Goal: Answer question/provide support: Answer question/provide support

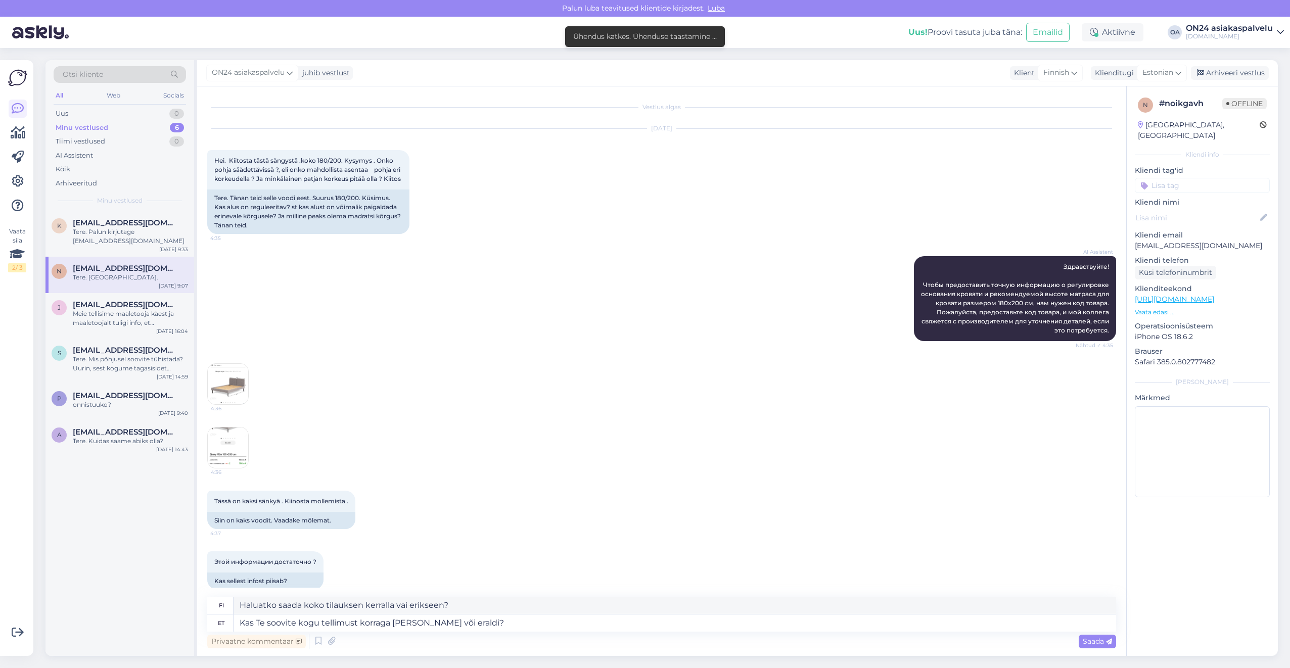
scroll to position [1861, 0]
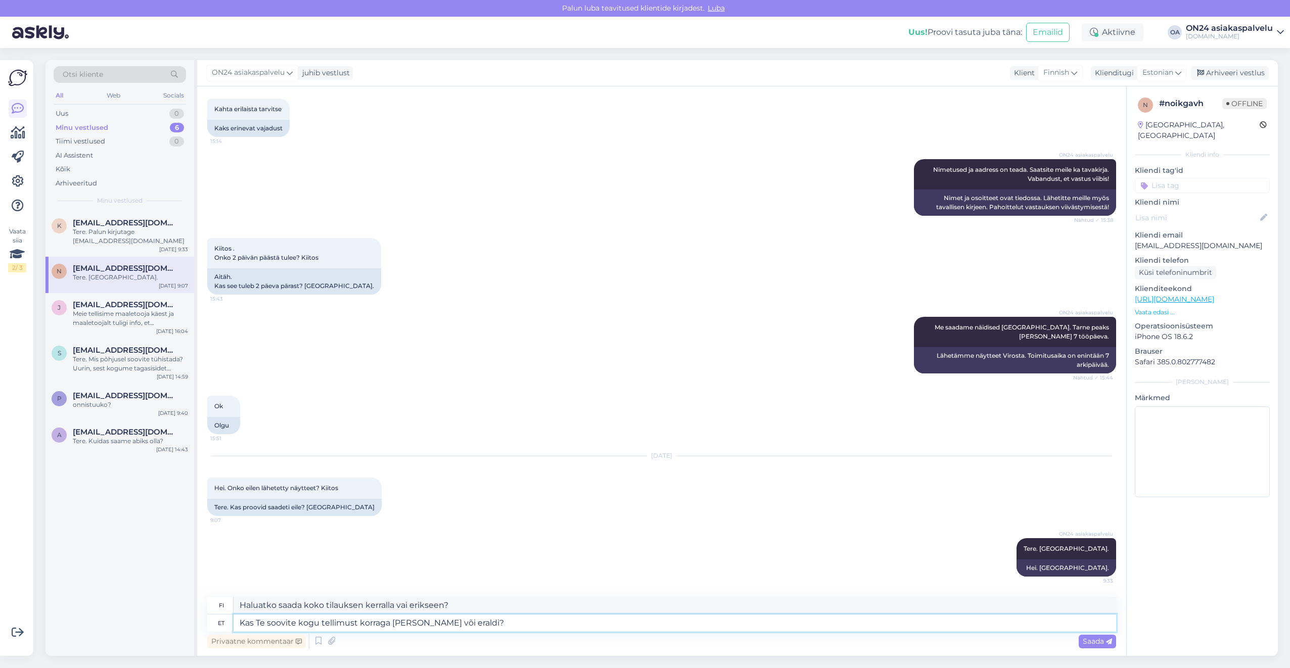
click at [494, 622] on textarea "Kas Te soovite kogu tellimust korraga [PERSON_NAME] või eraldi?" at bounding box center [675, 623] width 883 height 17
drag, startPoint x: 494, startPoint y: 622, endPoint x: 225, endPoint y: 622, distance: 269.4
click at [225, 622] on div "et Kas Te soovite kogu tellimust korraga [PERSON_NAME] või eraldi?" at bounding box center [661, 623] width 909 height 17
click at [390, 620] on textarea "Saame pakkuda hinnaga" at bounding box center [675, 623] width 883 height 17
paste textarea "110,88 €"
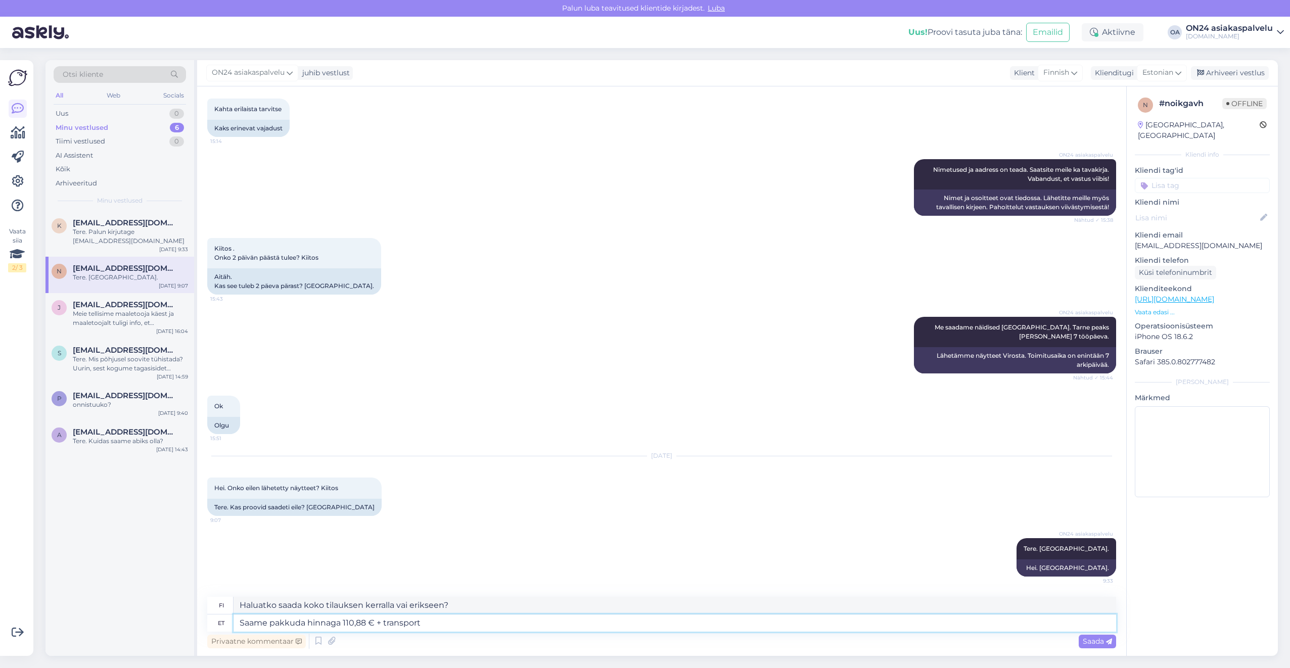
type textarea "Saame pakkuda hinnaga 110,88 € + transport"
drag, startPoint x: 456, startPoint y: 606, endPoint x: 211, endPoint y: 611, distance: 245.2
click at [211, 611] on div "fi Voimme tarjota sen hintaan 110,88 € + toimituskulut" at bounding box center [661, 606] width 909 height 18
type textarea "Voimme tarjota sen hintaan 110,88 € + toimituskulut"
click at [440, 621] on textarea "Saame pakkuda hinnaga 110,88 € + transport" at bounding box center [675, 623] width 883 height 17
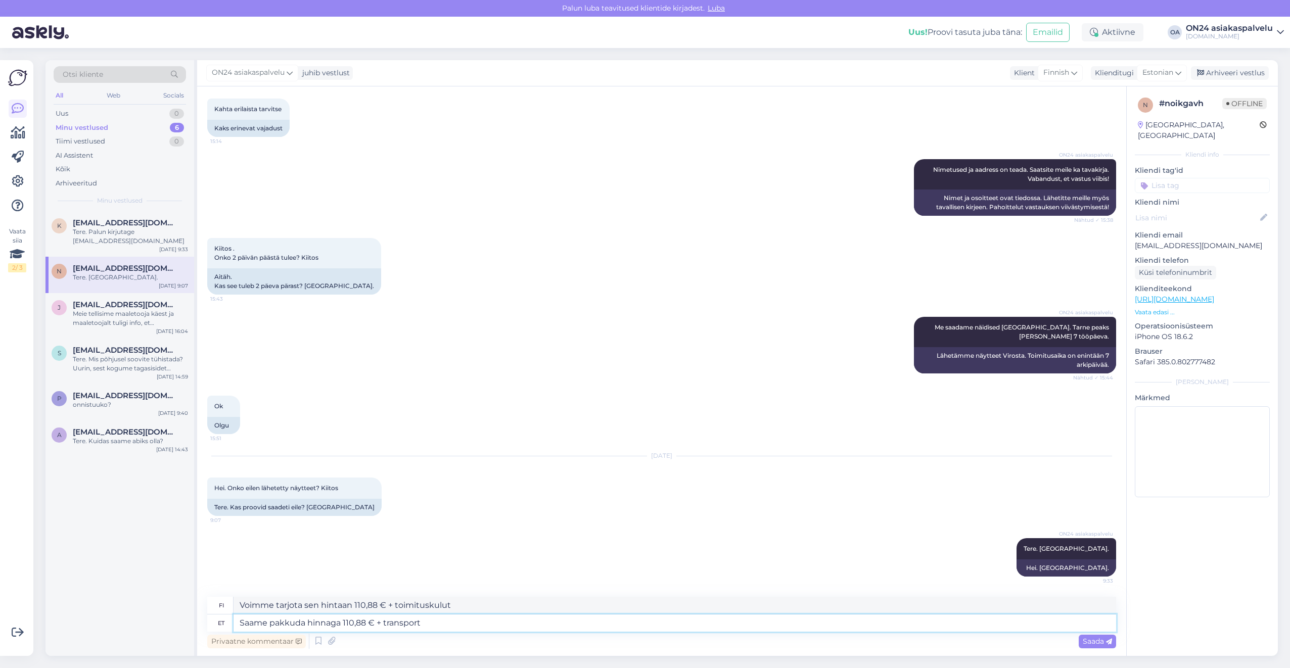
drag, startPoint x: 444, startPoint y: 618, endPoint x: 156, endPoint y: 627, distance: 288.8
click at [156, 627] on div "Otsi kliente All Web Socials Uus 0 Minu vestlused 6 Tiimi vestlused 0 AI Assist…" at bounding box center [661, 358] width 1232 height 596
drag, startPoint x: 331, startPoint y: 621, endPoint x: 197, endPoint y: 623, distance: 134.0
click at [197, 623] on div "Otsi kliente All Web Socials Uus 0 Minu vestlused 6 Tiimi vestlused 0 AI Assist…" at bounding box center [661, 358] width 1232 height 596
type textarea "Eemaldatud."
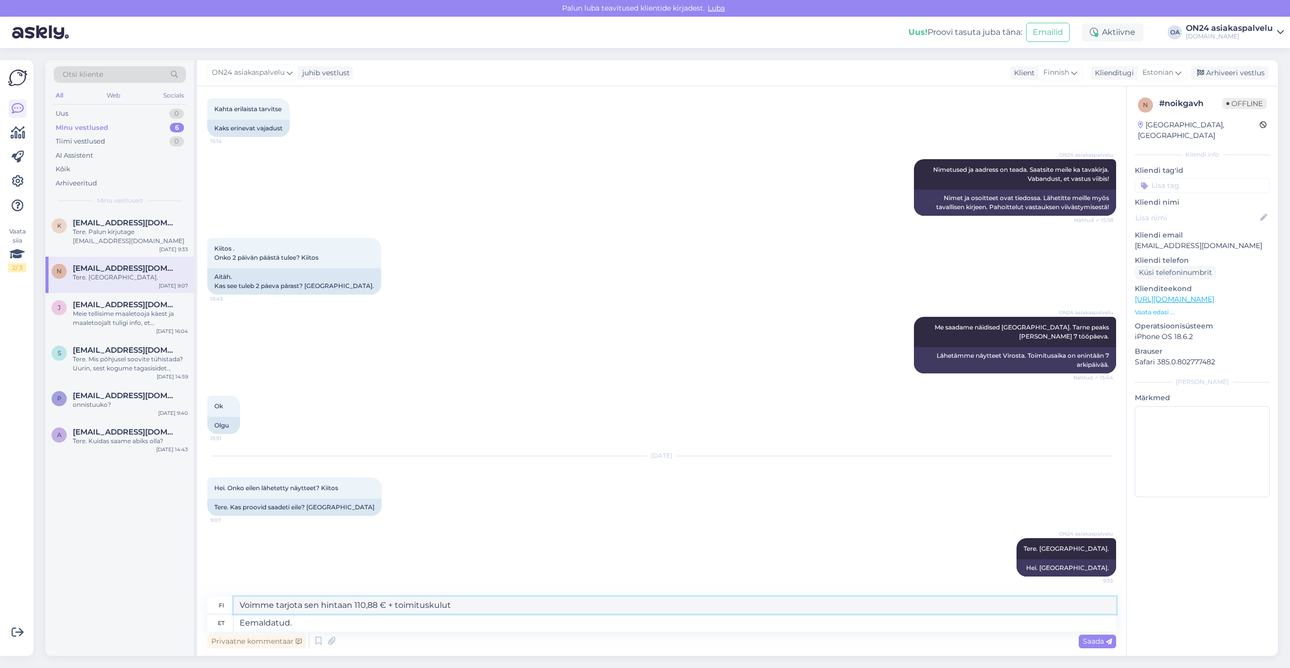
drag, startPoint x: 315, startPoint y: 603, endPoint x: 219, endPoint y: 603, distance: 96.0
click at [219, 603] on div "fi Poistettu." at bounding box center [661, 606] width 909 height 18
type textarea "Poistettu."
click at [312, 614] on div "fi Poistettu. et Eemaldatud." at bounding box center [661, 614] width 909 height 35
drag, startPoint x: 310, startPoint y: 619, endPoint x: 148, endPoint y: 611, distance: 162.0
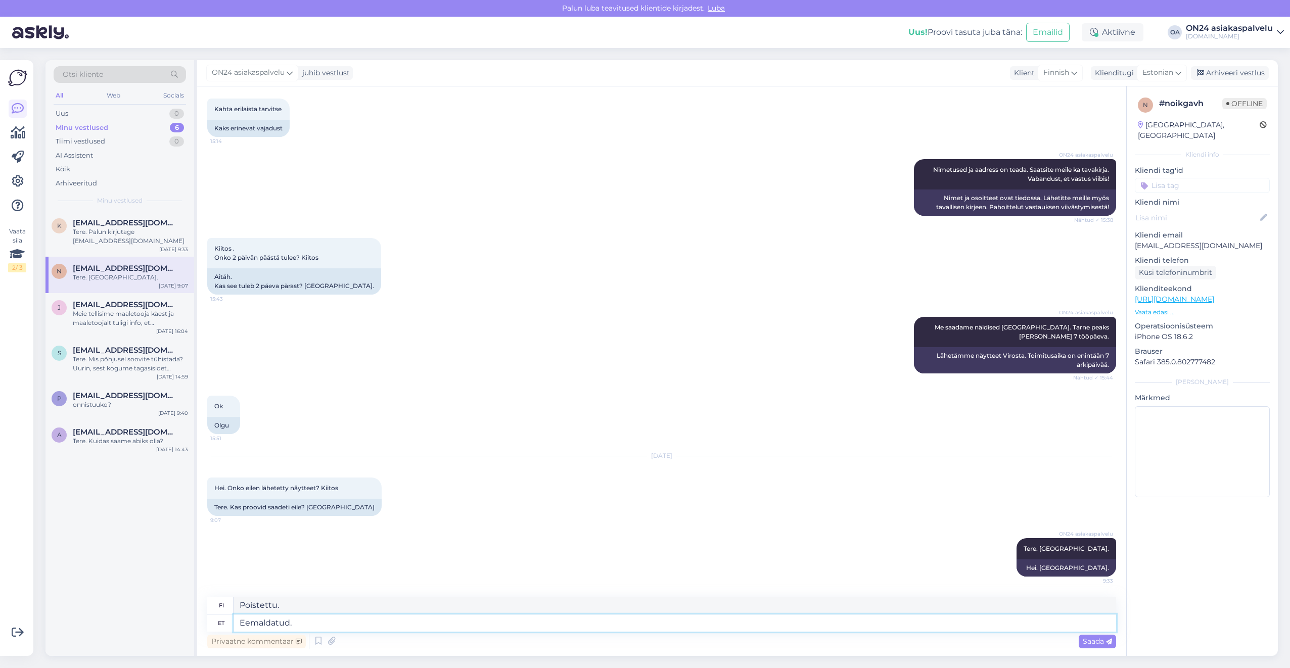
click at [148, 611] on div "Otsi kliente All Web Socials Uus 0 Minu vestlused 6 Tiimi vestlused 0 AI Assist…" at bounding box center [661, 358] width 1232 height 596
type textarea "Aitäh. Toome kogu kauba korraga ära."
drag, startPoint x: 427, startPoint y: 607, endPoint x: 206, endPoint y: 603, distance: 220.9
click at [206, 603] on div "Vestlus algas [DATE] Hei. Kiitosta tästä sängystä .koko 180/200. Kysymys . Onko…" at bounding box center [661, 371] width 929 height 570
type textarea "Kiitos. Noudamme kaikki tavarat kerralla."
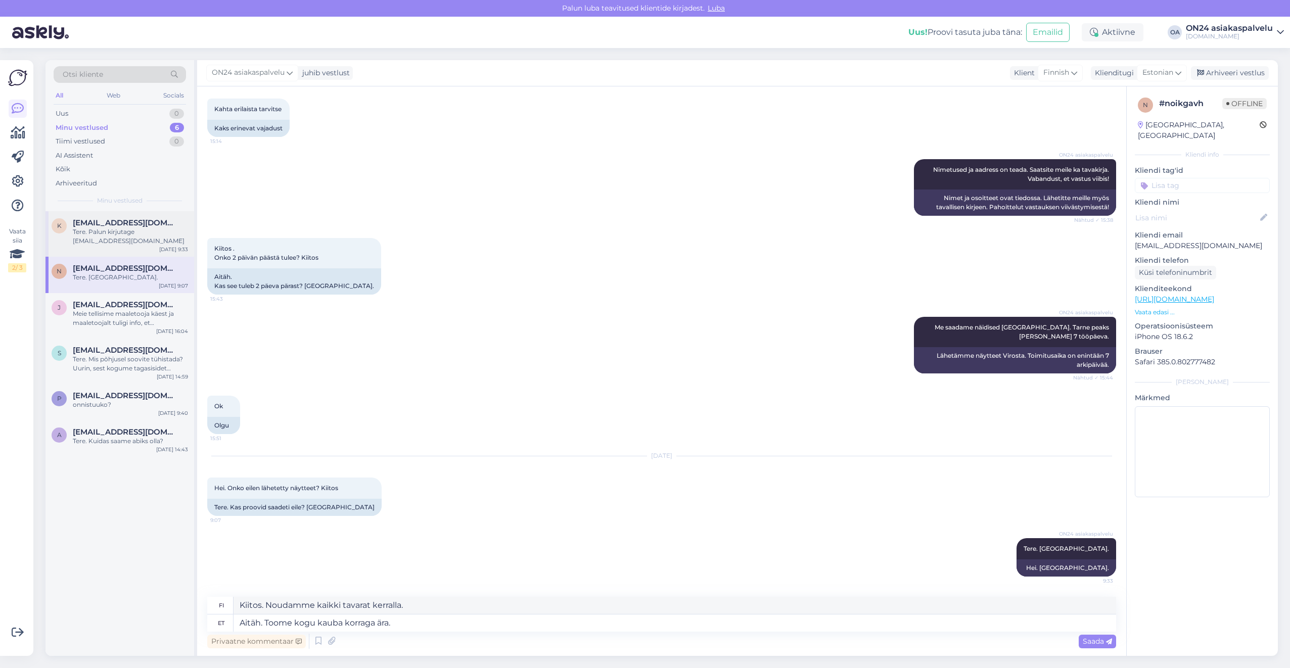
click at [117, 227] on div "Tere. Palun kirjutage [EMAIL_ADDRESS][DOMAIN_NAME]" at bounding box center [130, 236] width 115 height 18
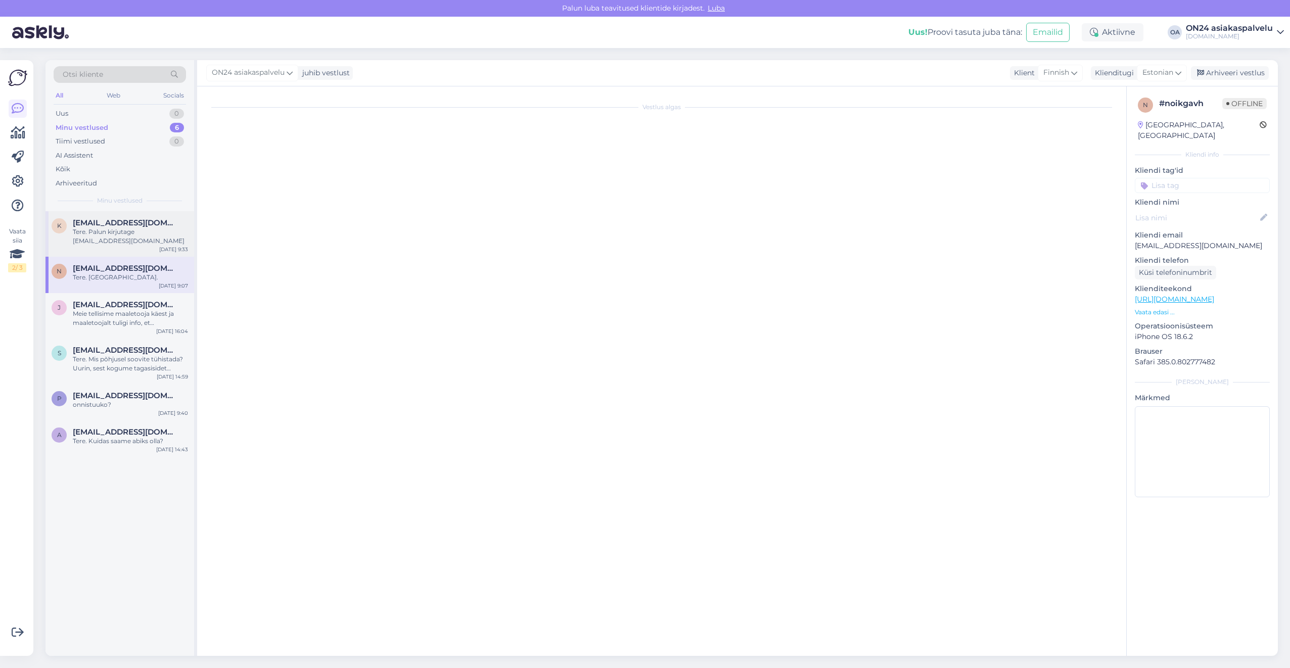
scroll to position [0, 0]
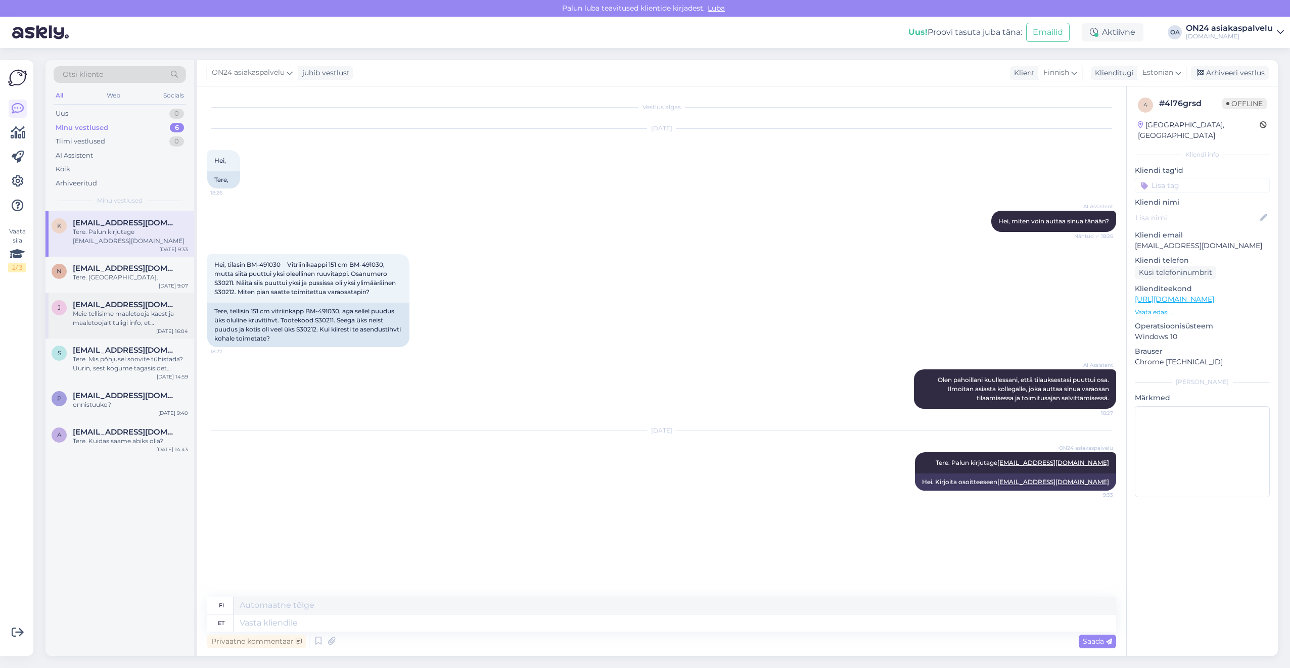
click at [136, 300] on span "[EMAIL_ADDRESS][DOMAIN_NAME]" at bounding box center [125, 304] width 105 height 9
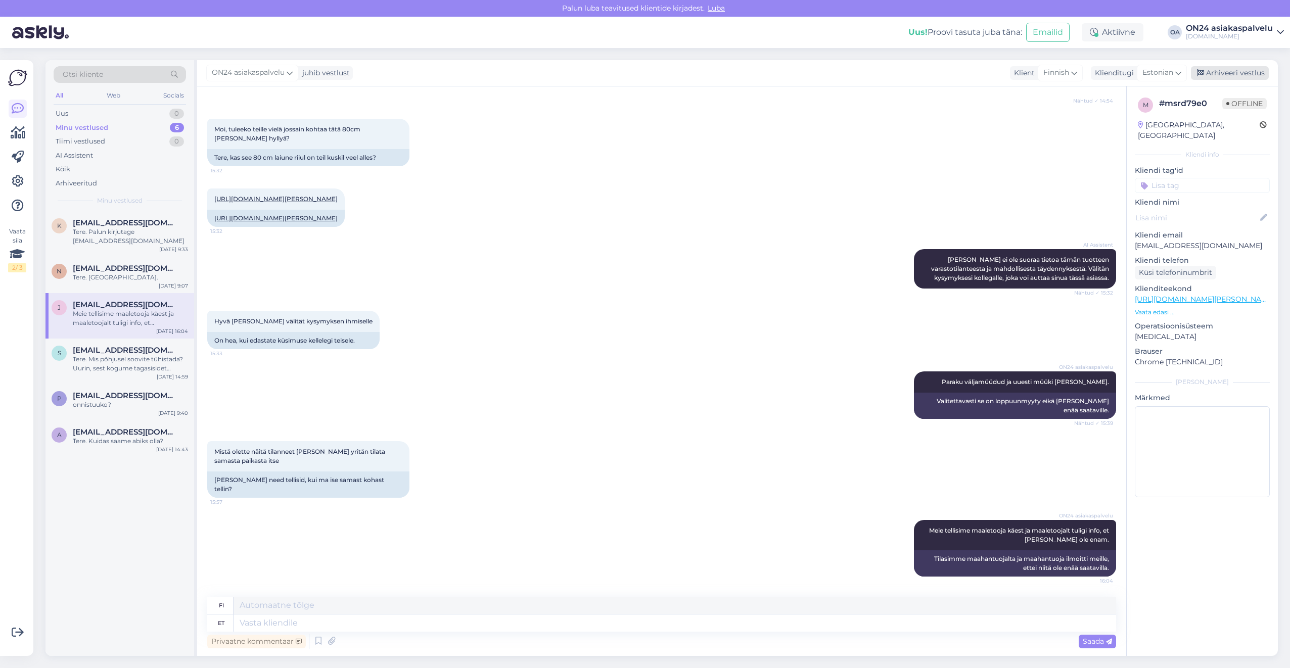
click at [1209, 74] on div "Arhiveeri vestlus" at bounding box center [1230, 73] width 78 height 14
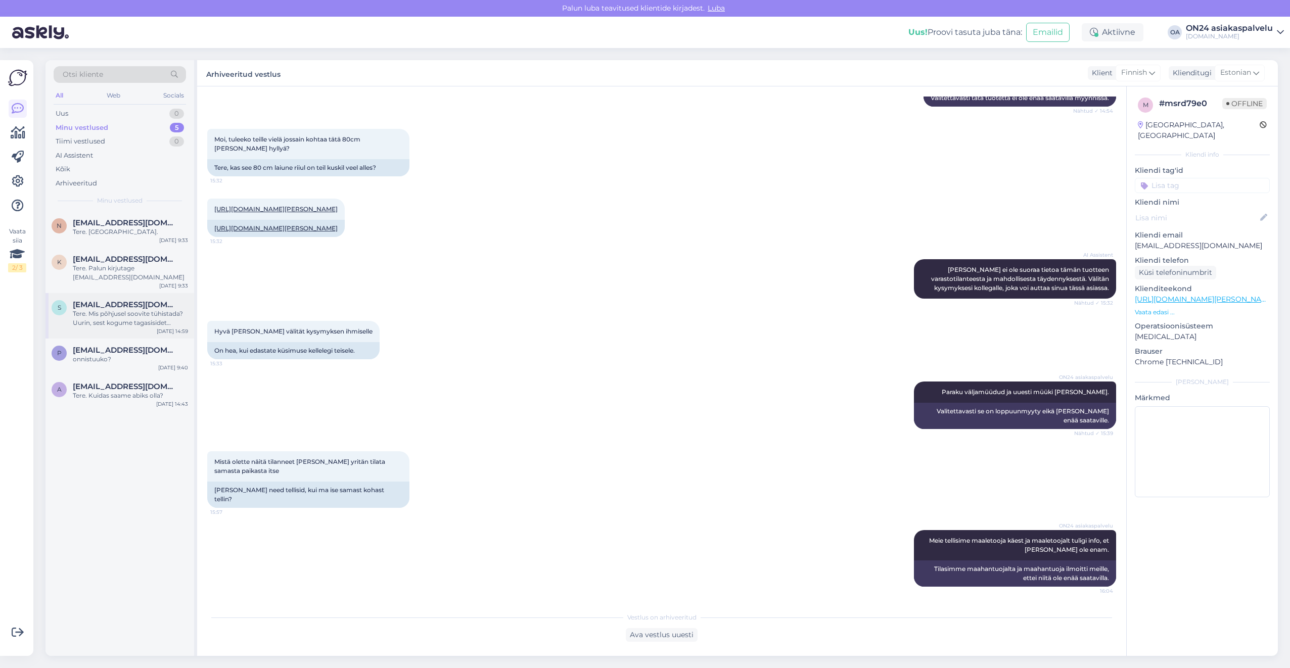
click at [106, 317] on div "Tere. Mis põhjusel soovite tühistada? Uurin, sest kogume tagasisidet seoses tüh…" at bounding box center [130, 318] width 115 height 18
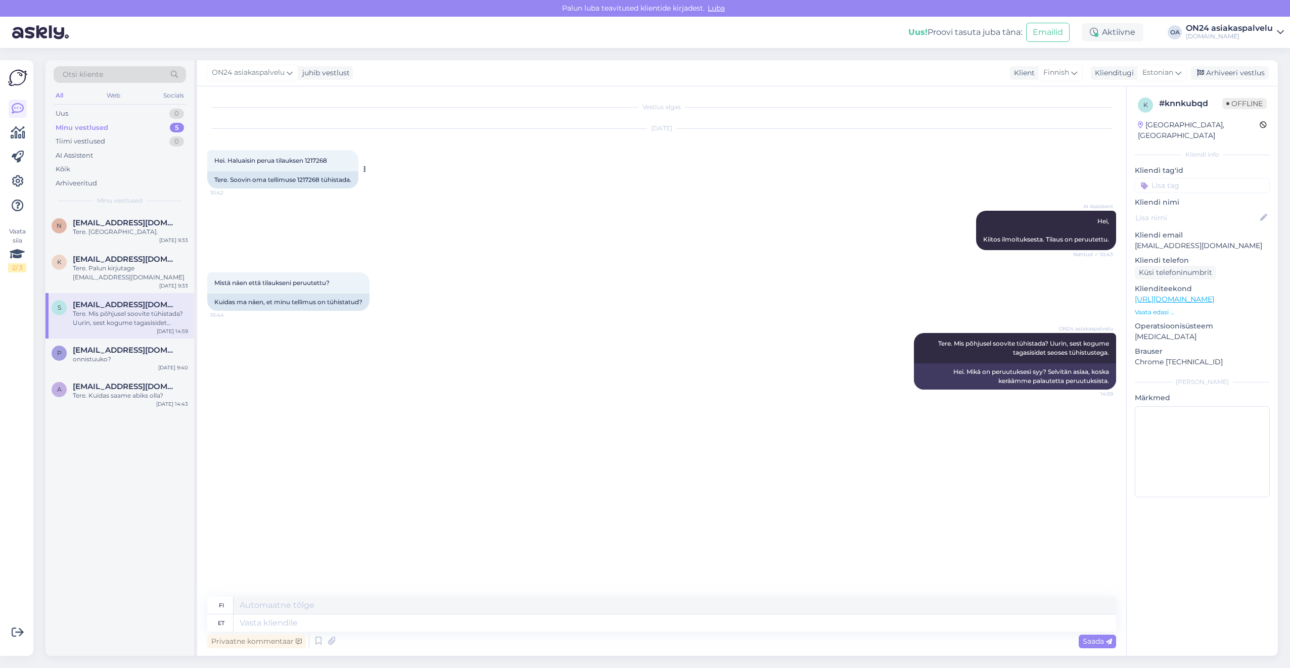
click at [307, 180] on div "Tere. Soovin oma tellimuse 1217268 tühistada." at bounding box center [282, 179] width 151 height 17
copy div "1217268"
